Goal: Find contact information: Find contact information

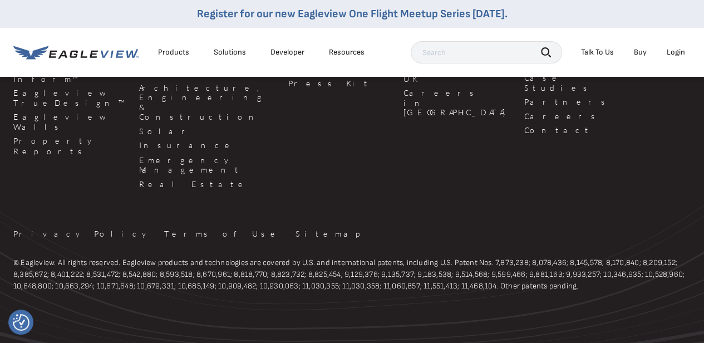
scroll to position [2910, 0]
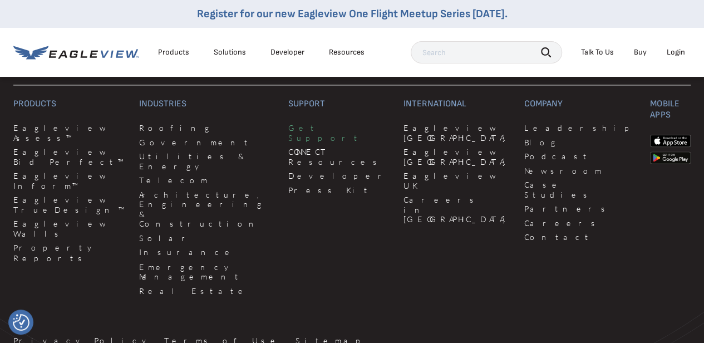
click at [288, 135] on link "Get Support" at bounding box center [339, 132] width 102 height 19
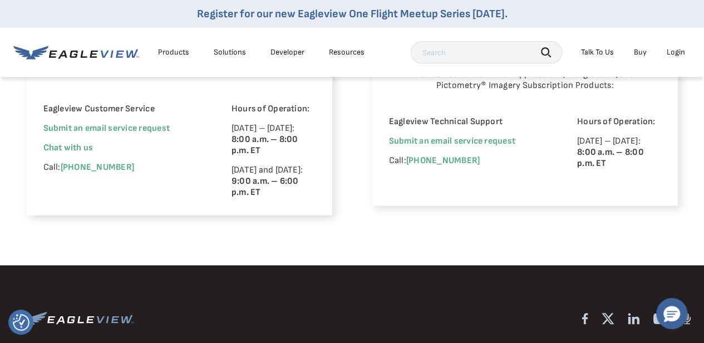
scroll to position [806, 0]
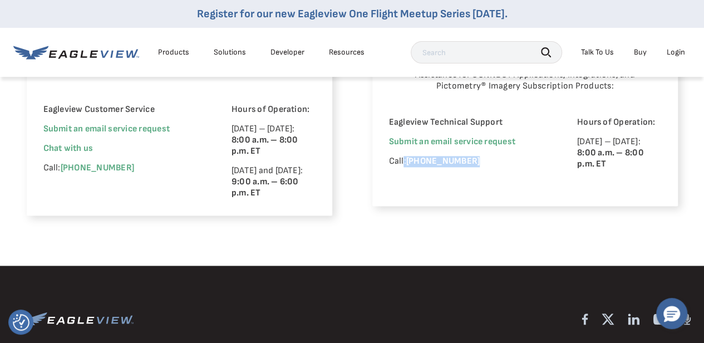
drag, startPoint x: 498, startPoint y: 150, endPoint x: 403, endPoint y: 158, distance: 95.4
click at [403, 158] on div "Eagleview Technical Support Submit an email service request Call: (855) 337-1526" at bounding box center [467, 153] width 157 height 72
click at [9, 55] on nav "Register for our new Eagleview One Flight Meetup Series today. Products Solutio…" at bounding box center [352, 38] width 704 height 77
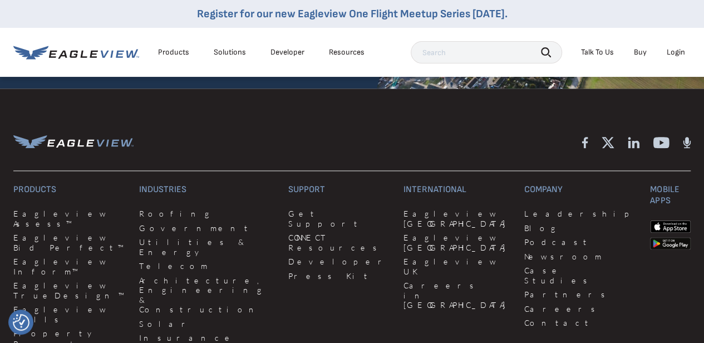
scroll to position [2824, 0]
click at [288, 219] on link "Get Support" at bounding box center [339, 218] width 102 height 19
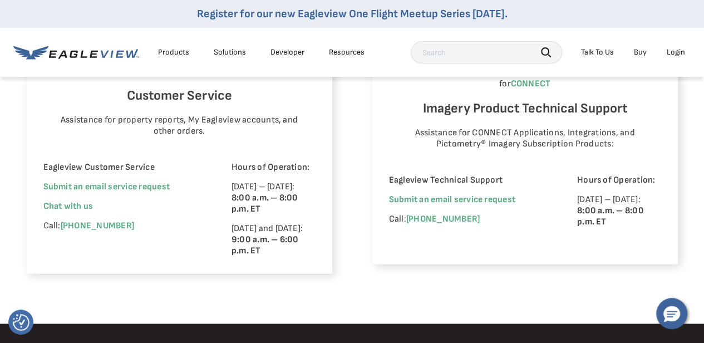
scroll to position [752, 0]
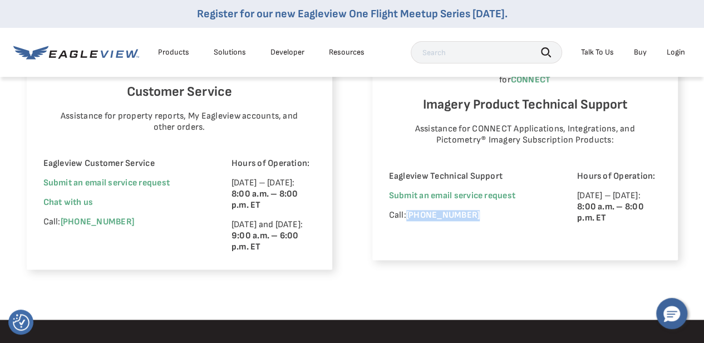
drag, startPoint x: 477, startPoint y: 205, endPoint x: 407, endPoint y: 204, distance: 70.1
click at [407, 210] on p "Call: [PHONE_NUMBER]" at bounding box center [467, 215] width 157 height 11
copy link "(855) 337-1526"
